Goal: Navigation & Orientation: Find specific page/section

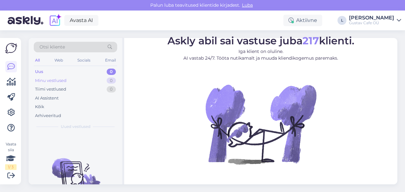
click at [58, 79] on div "Minu vestlused" at bounding box center [51, 80] width 32 height 6
click at [87, 88] on div "Tiimi vestlused 0" at bounding box center [75, 89] width 83 height 9
click at [56, 73] on div "Uus 0" at bounding box center [75, 71] width 83 height 9
click at [71, 81] on div "Minu vestlused 0" at bounding box center [75, 80] width 83 height 9
click at [71, 74] on div "Uus 0" at bounding box center [75, 71] width 83 height 9
